Goal: Information Seeking & Learning: Learn about a topic

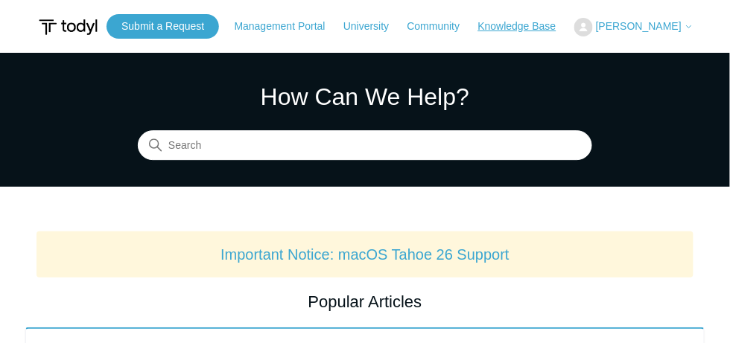
click at [532, 26] on link "Knowledge Base" at bounding box center [524, 27] width 93 height 16
